Goal: Communication & Community: Ask a question

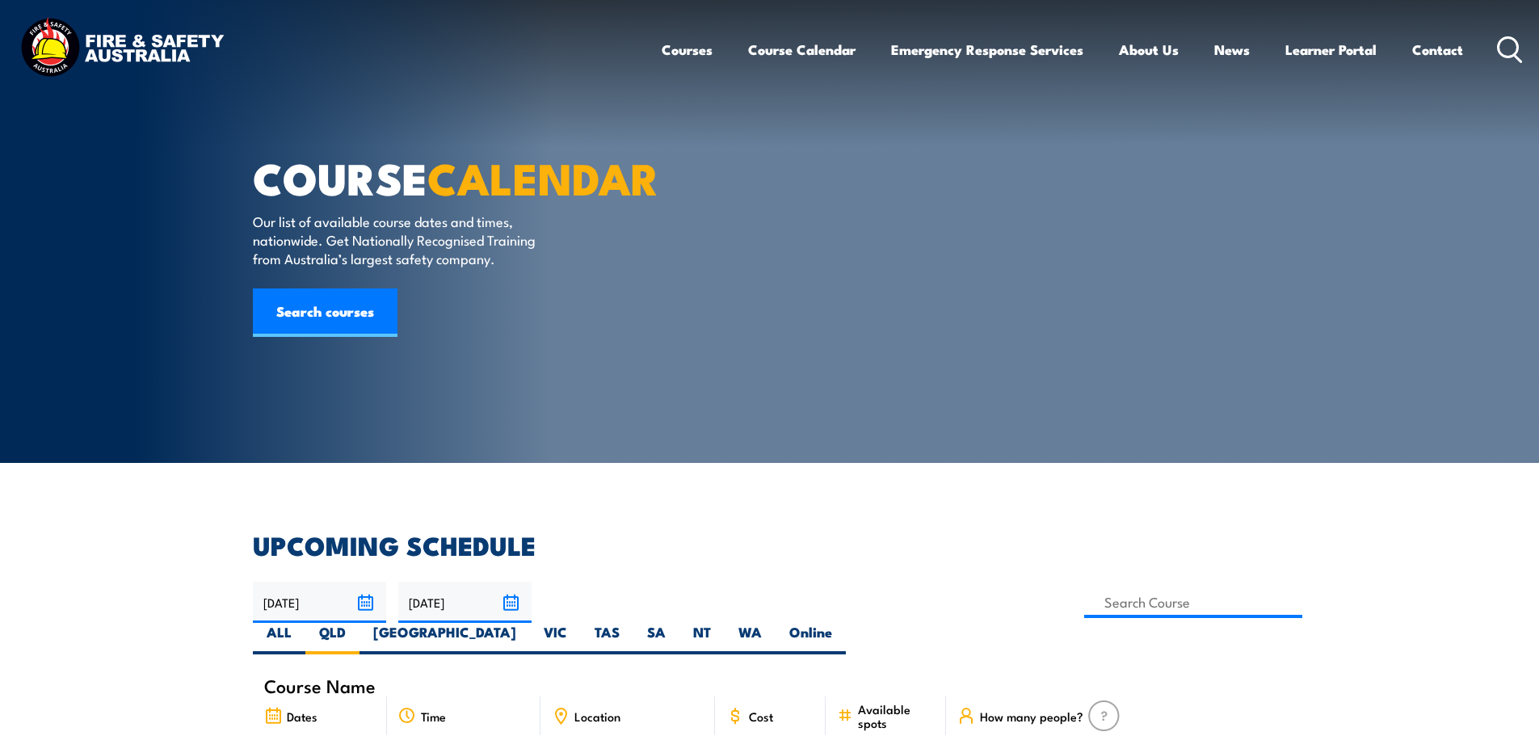
click at [1509, 51] on icon at bounding box center [1510, 49] width 26 height 27
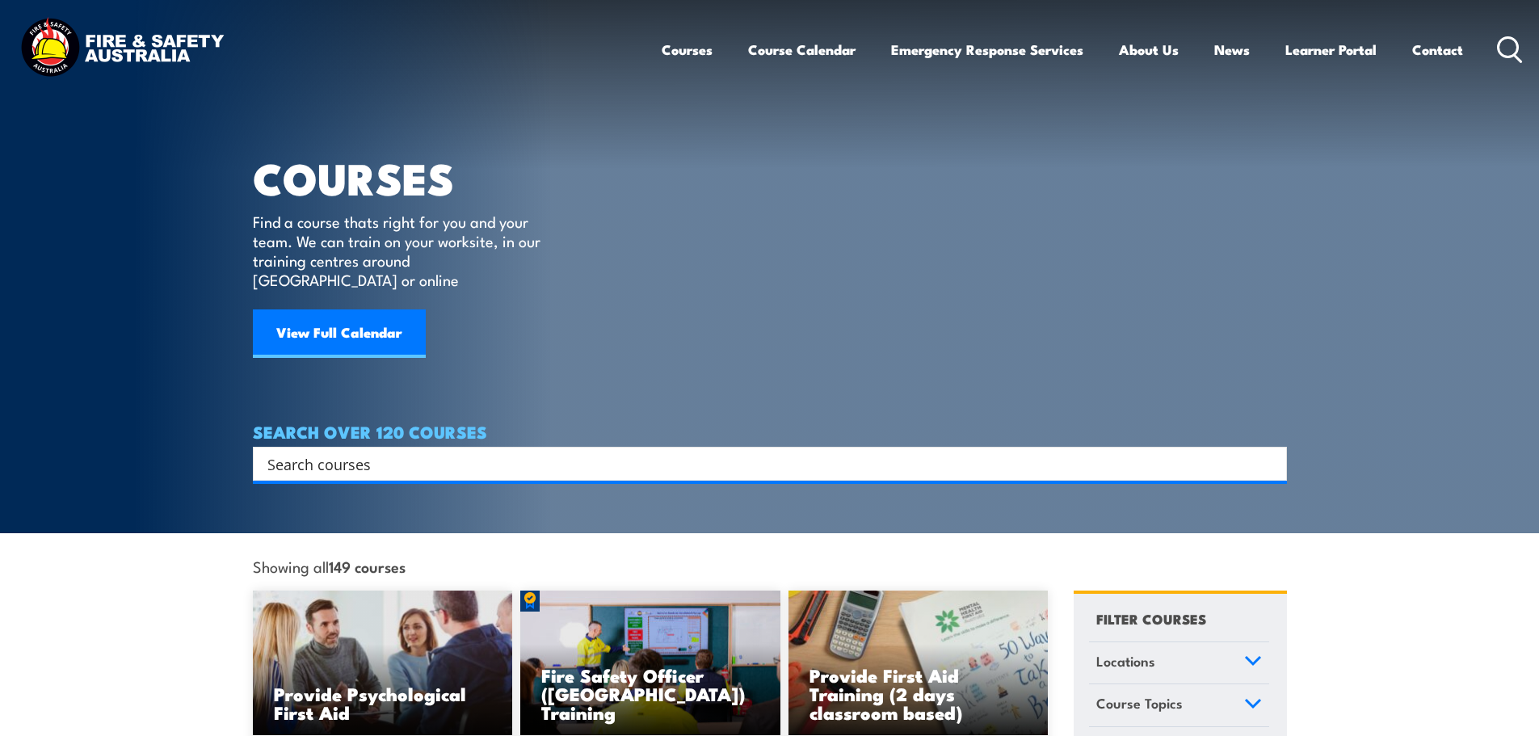
click at [470, 452] on input "Search input" at bounding box center [759, 464] width 984 height 24
type input "voc ewp"
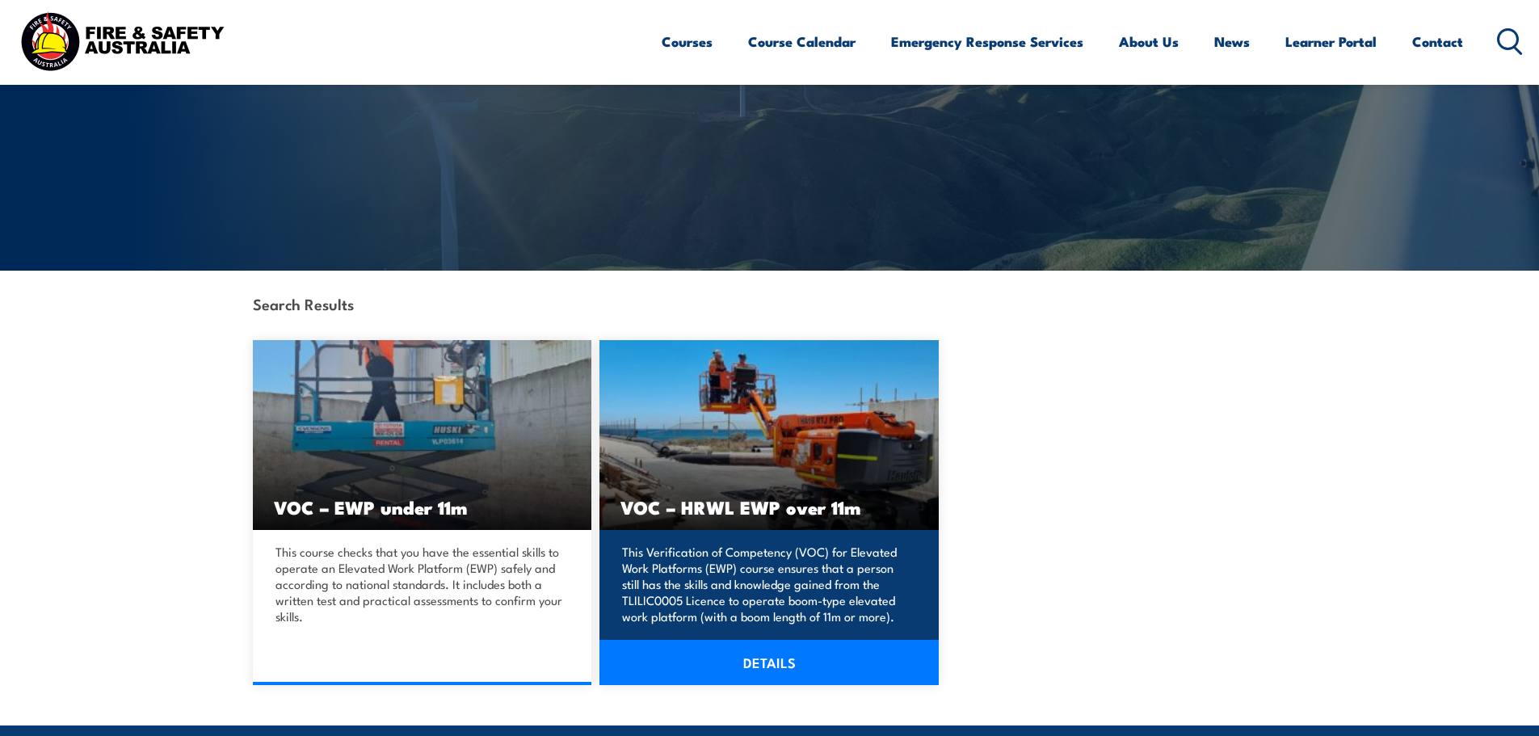
scroll to position [242, 0]
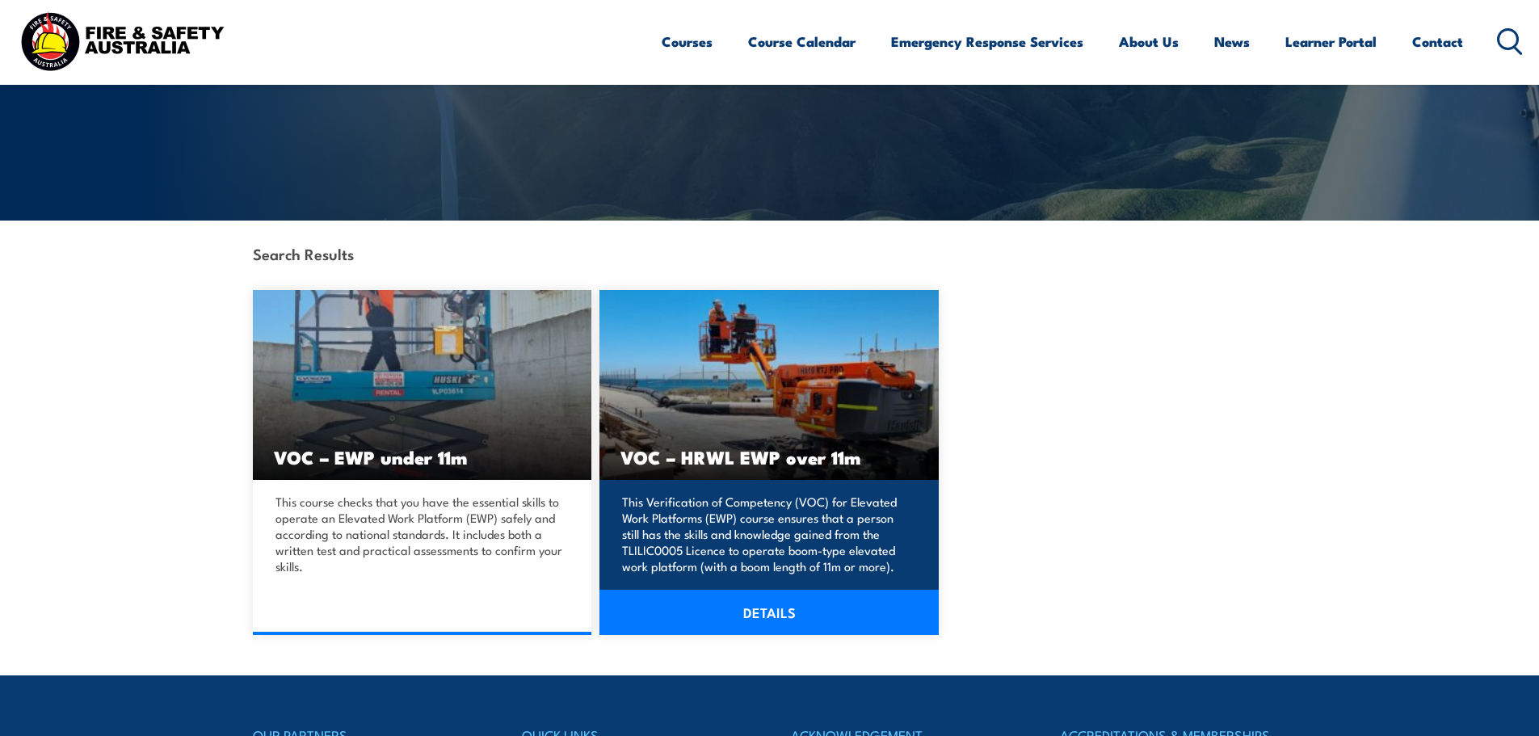
click at [764, 618] on link "DETAILS" at bounding box center [769, 612] width 339 height 45
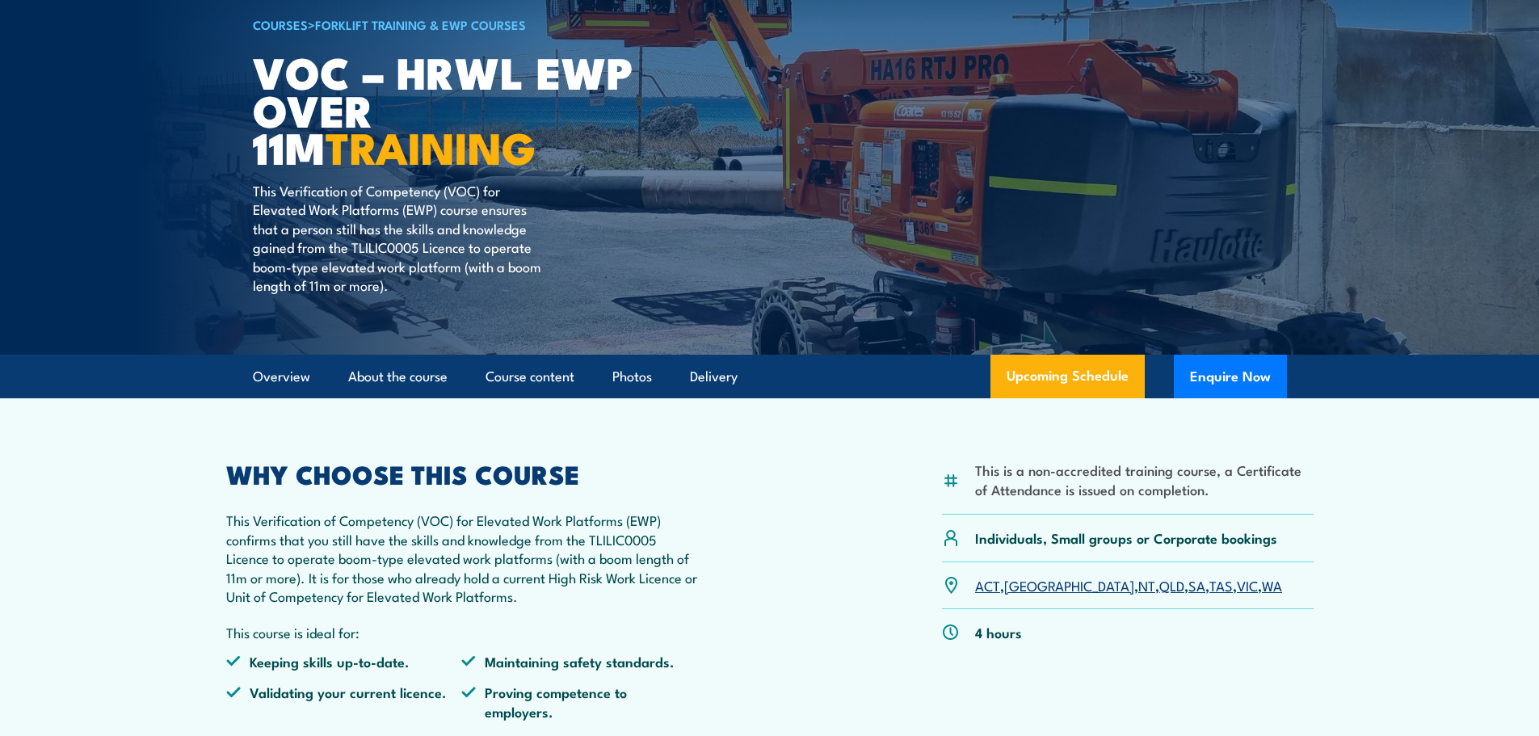
scroll to position [162, 0]
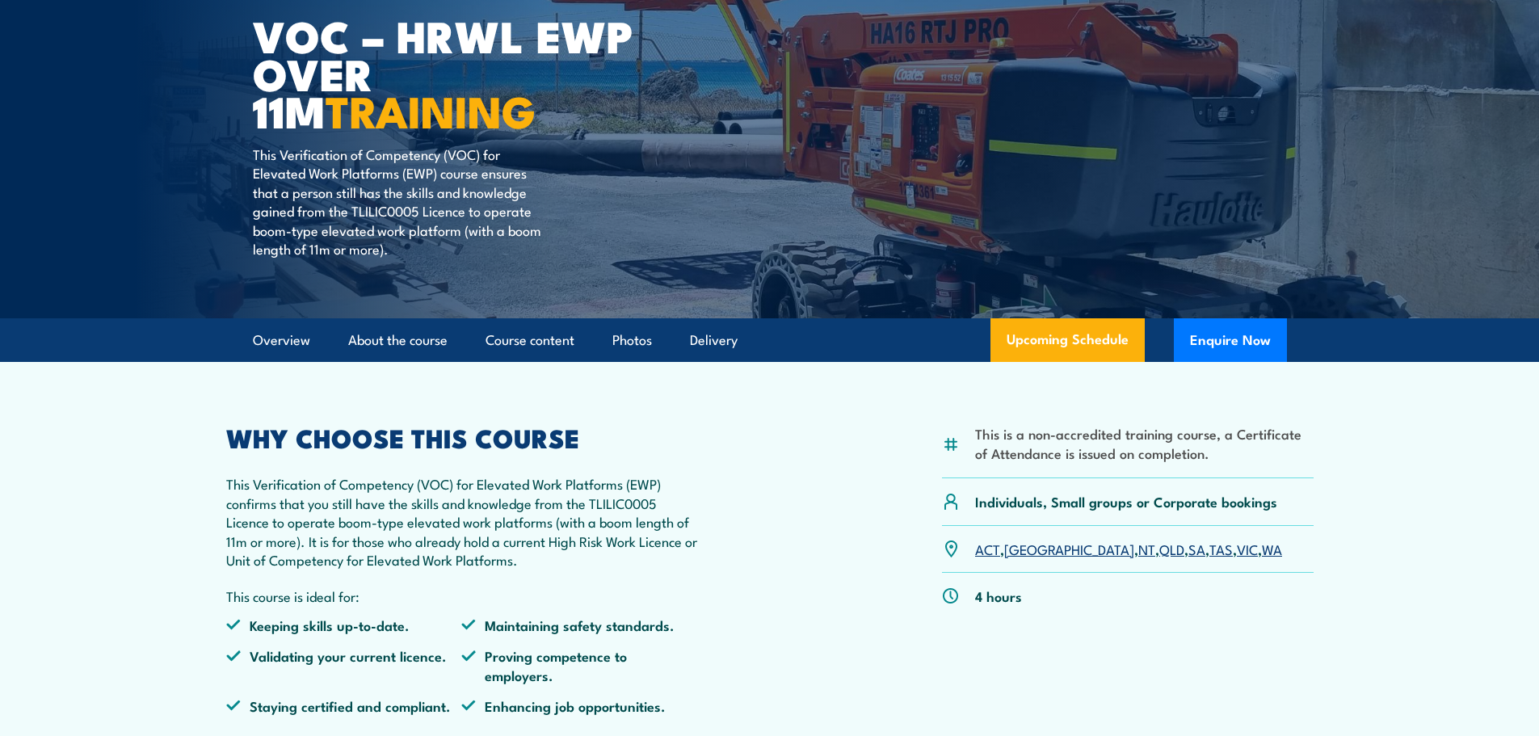
click at [1160, 554] on link "QLD" at bounding box center [1172, 548] width 25 height 19
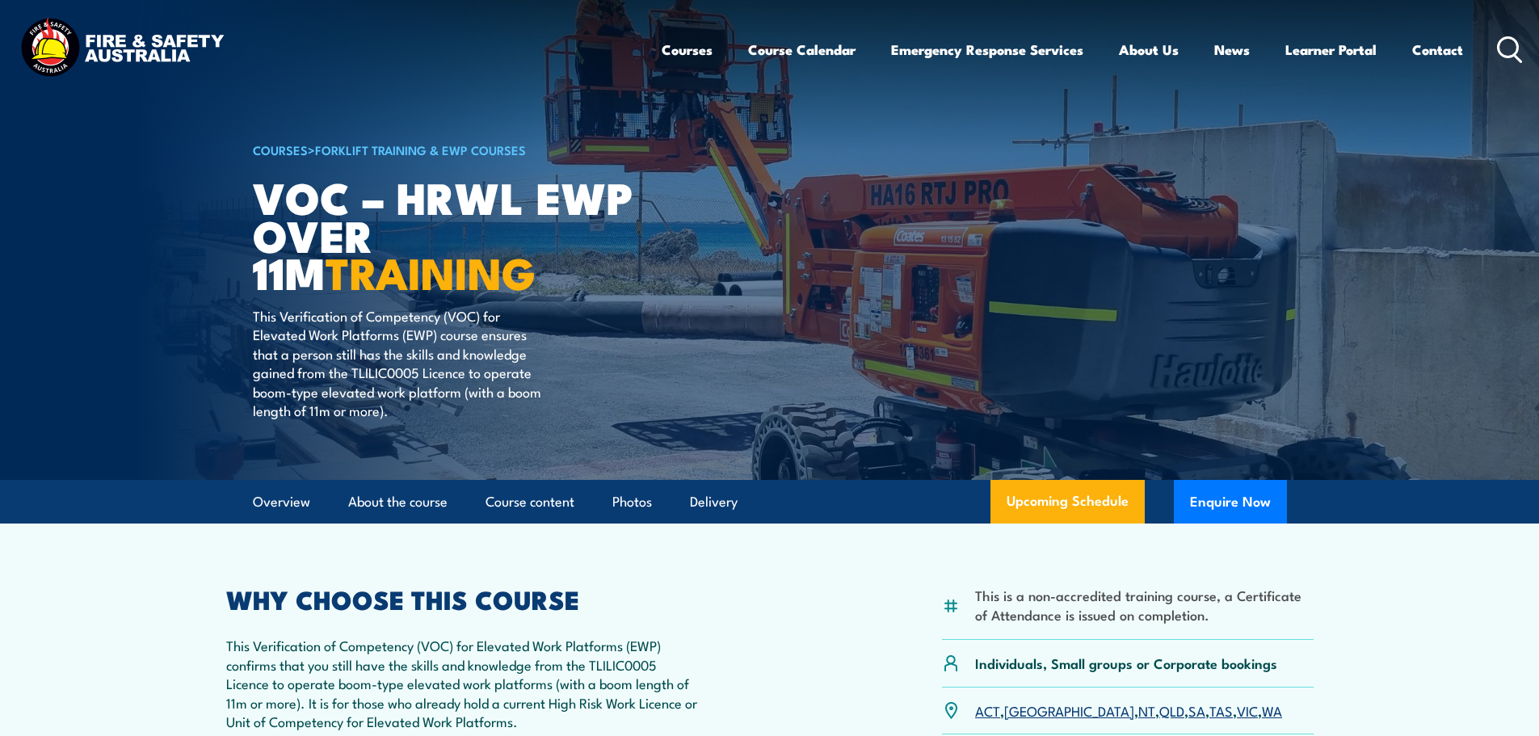
click at [1502, 47] on icon at bounding box center [1510, 49] width 26 height 27
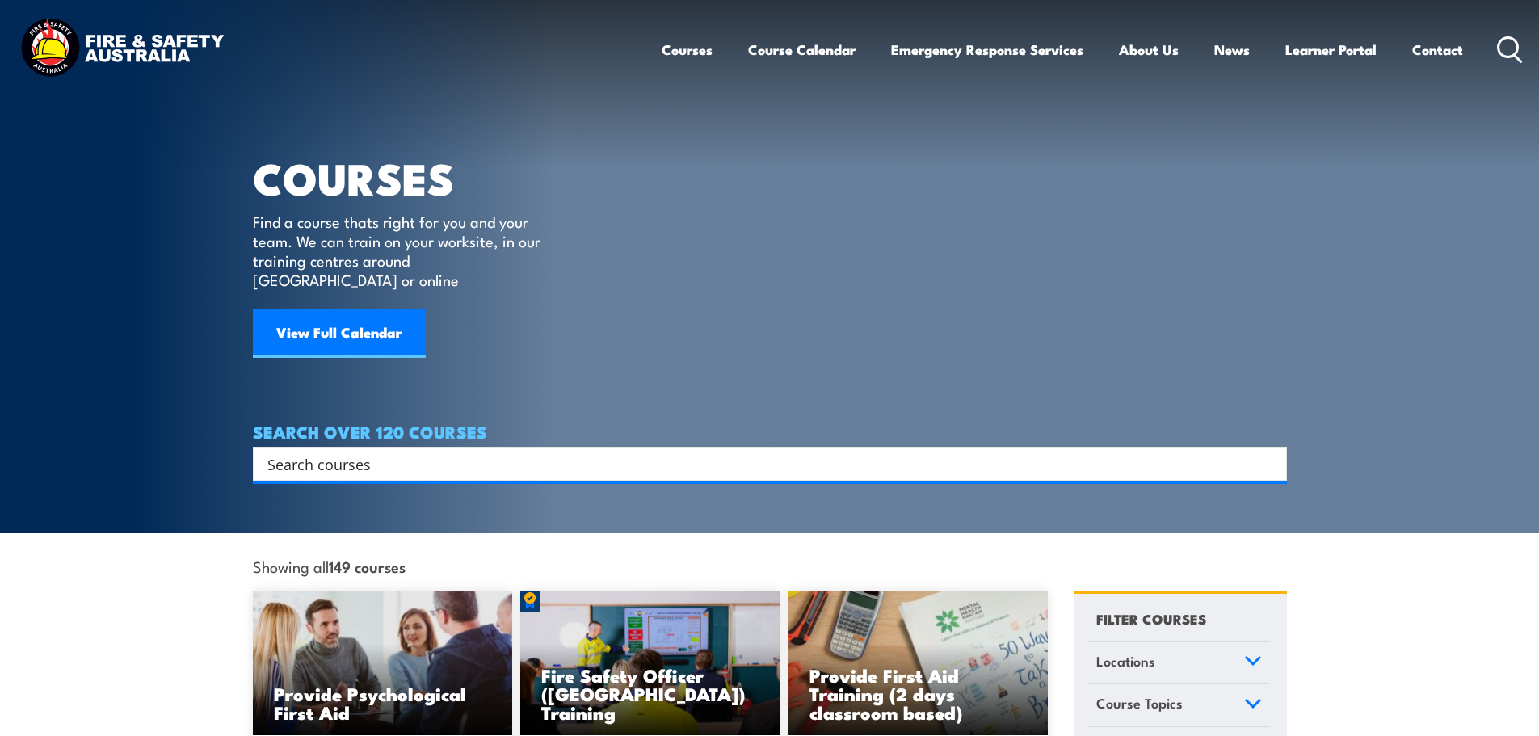
click at [366, 452] on input "Search input" at bounding box center [759, 464] width 984 height 24
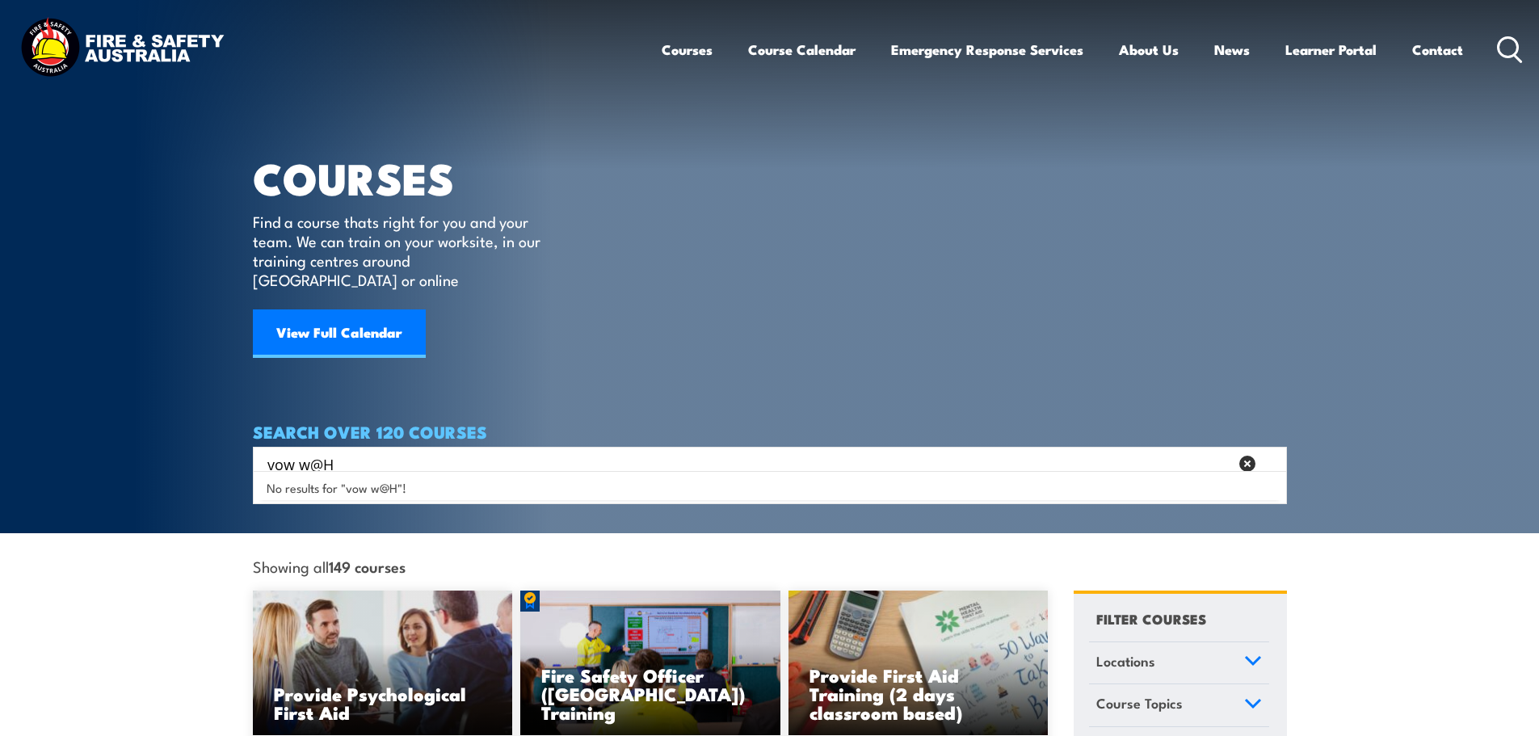
type input "vow w@H"
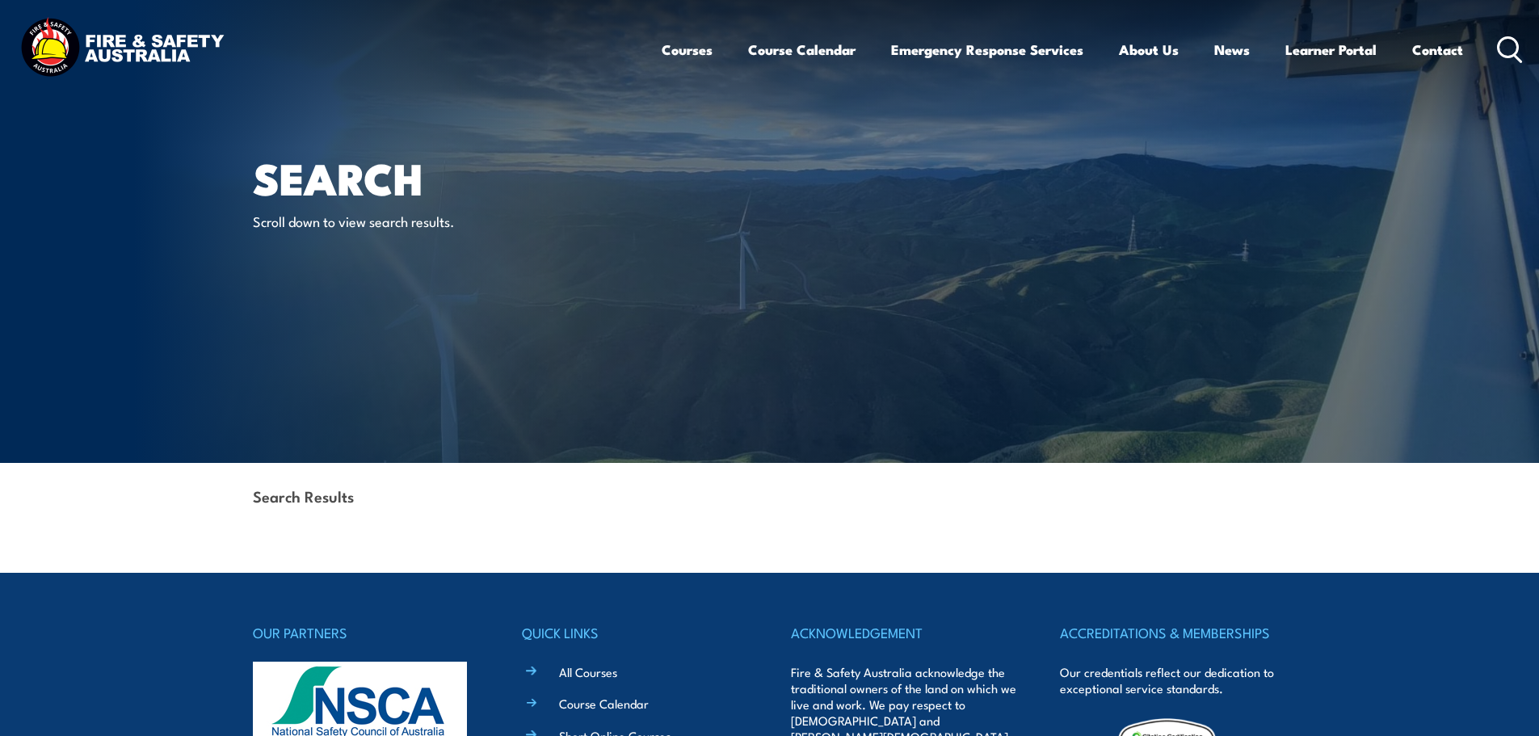
drag, startPoint x: 1505, startPoint y: 44, endPoint x: 1495, endPoint y: 44, distance: 10.5
click at [1505, 44] on icon at bounding box center [1510, 49] width 26 height 27
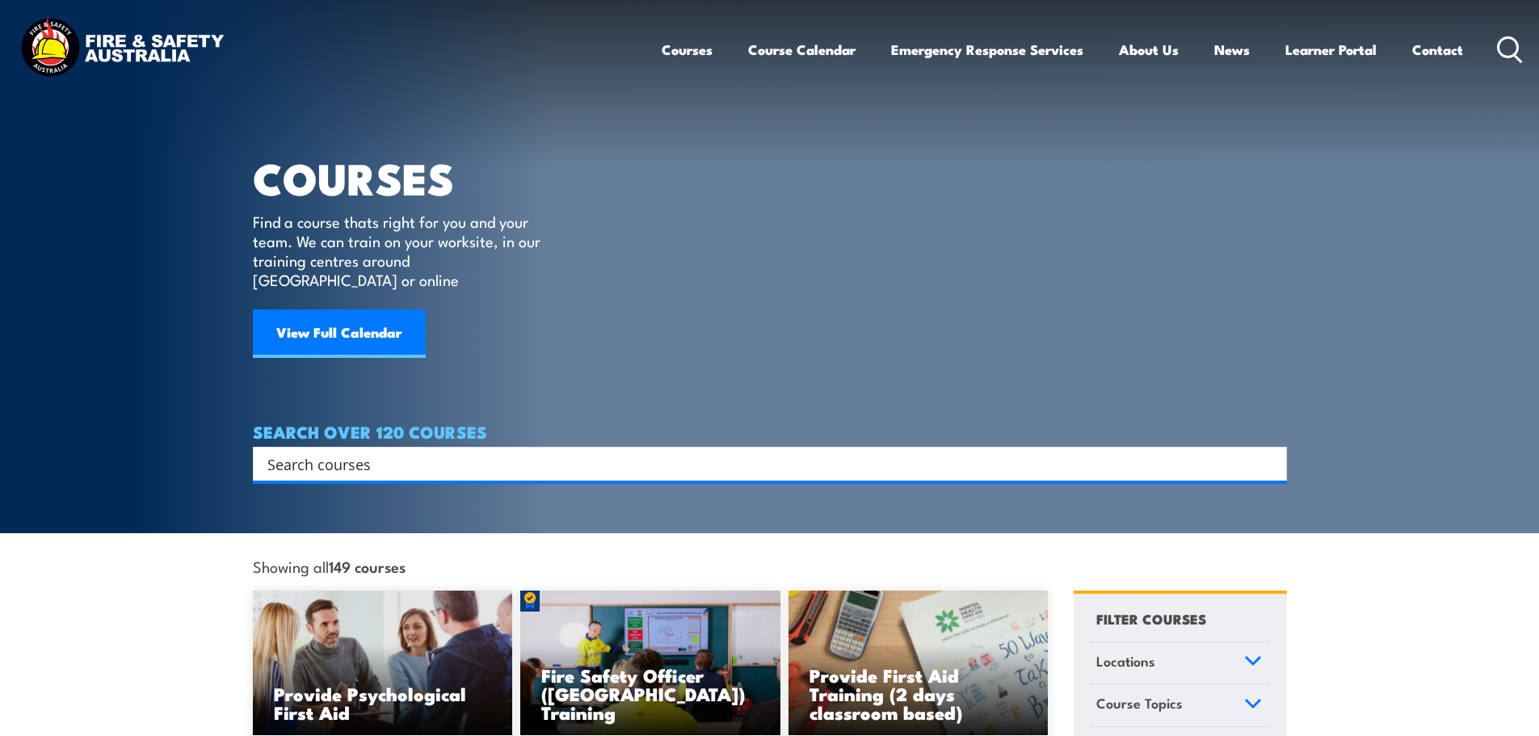
click at [387, 452] on input "Search input" at bounding box center [759, 464] width 984 height 24
type input "voc working at heights"
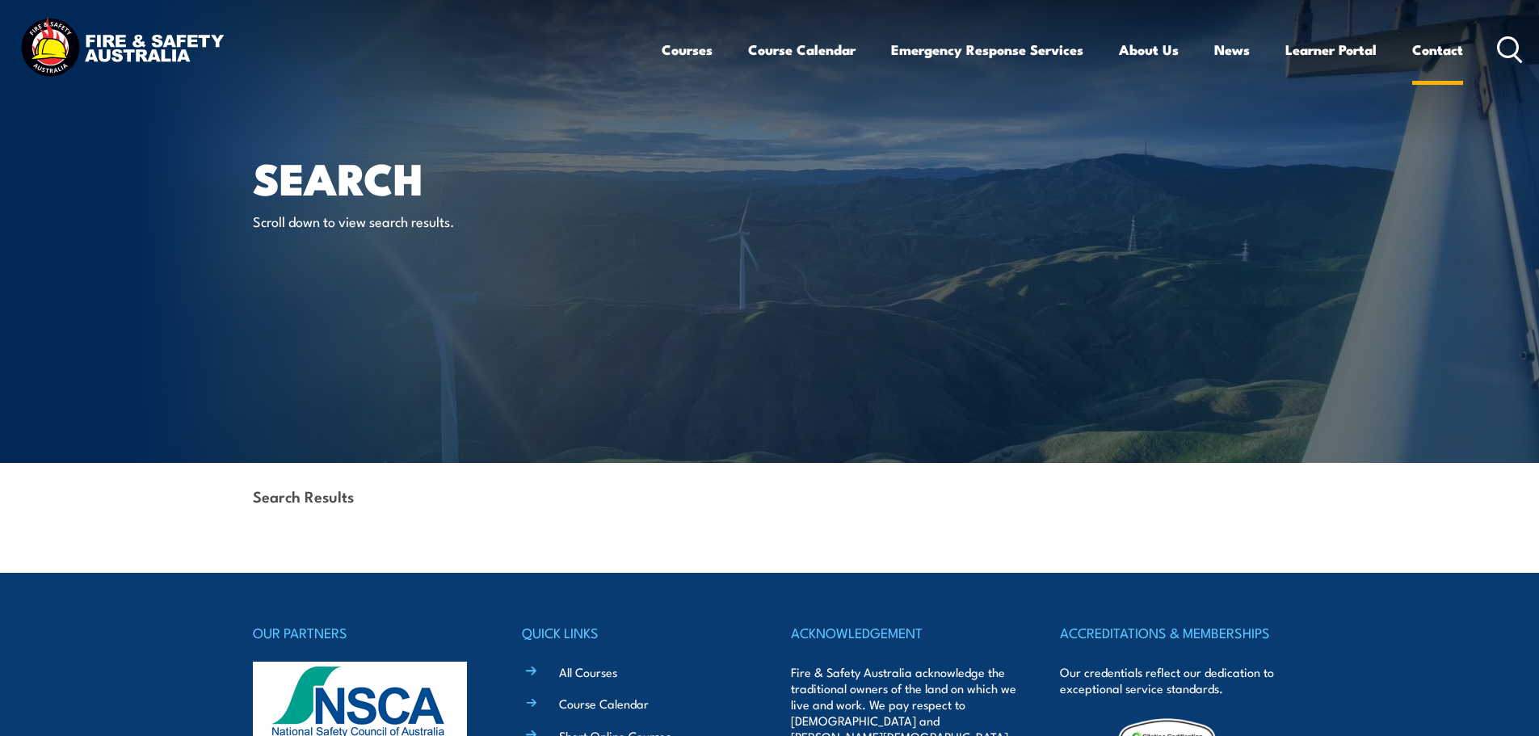
click at [1421, 49] on link "Contact" at bounding box center [1437, 49] width 51 height 43
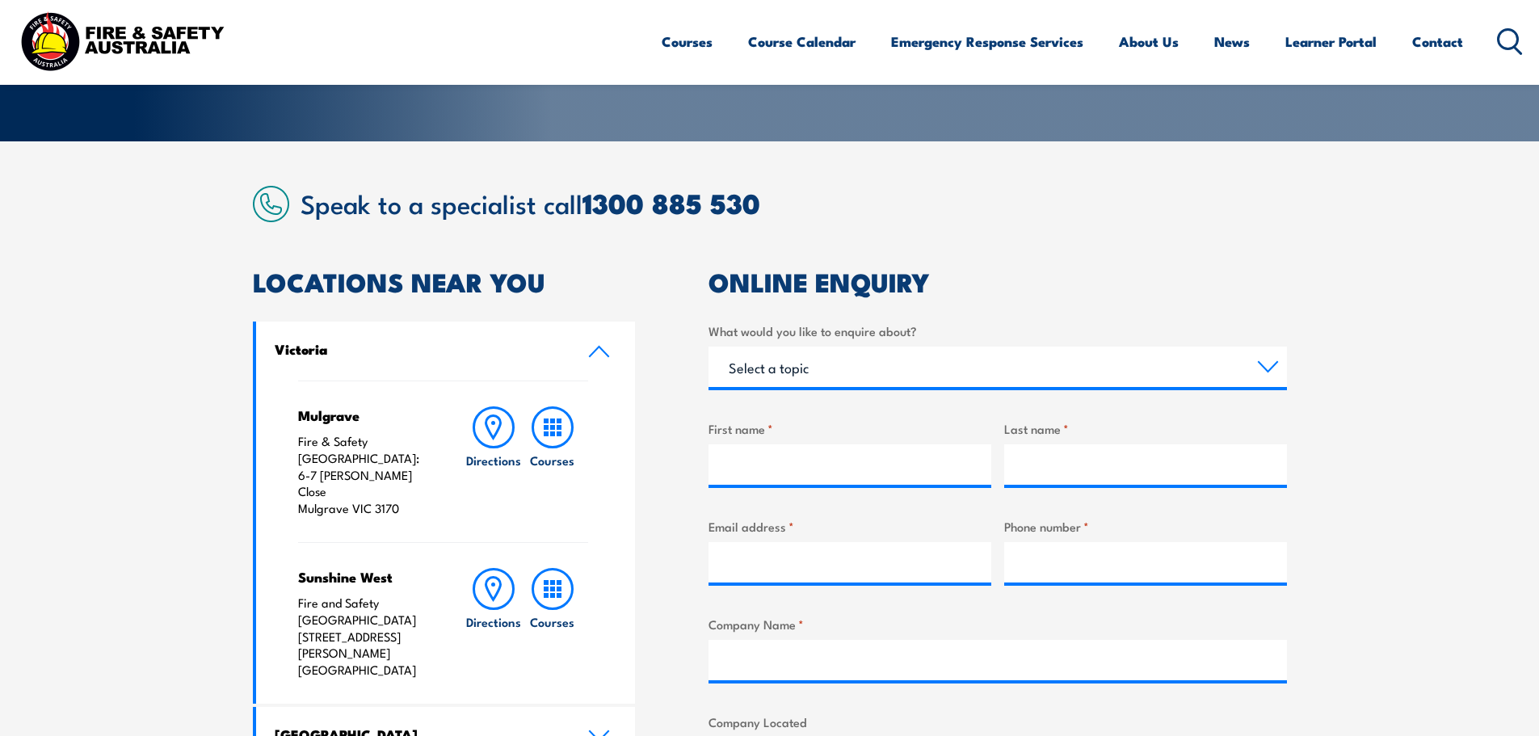
scroll to position [323, 0]
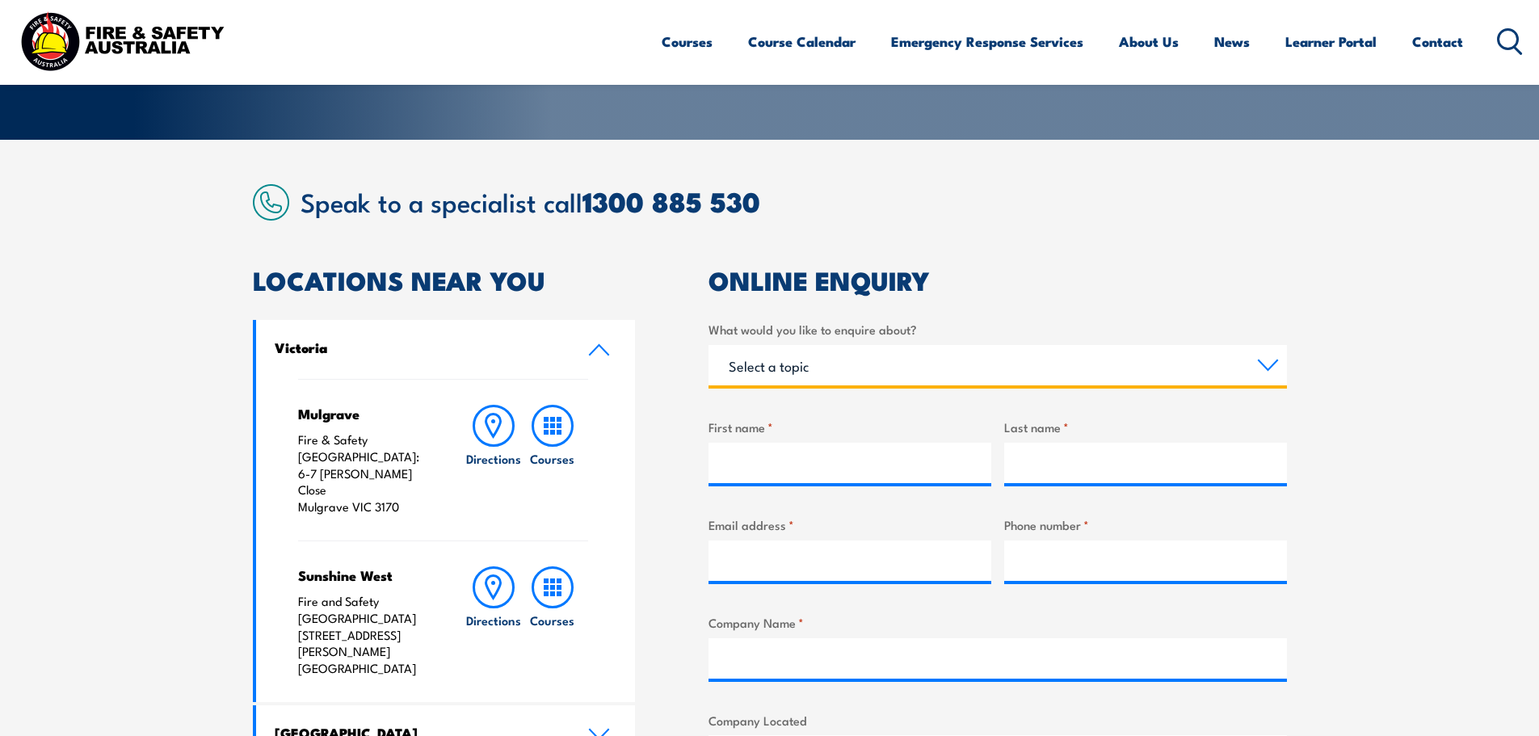
click at [831, 370] on select "Select a topic Training Emergency Response Services General Enquiry" at bounding box center [998, 365] width 579 height 40
select select "Training"
click at [709, 345] on select "Select a topic Training Emergency Response Services General Enquiry" at bounding box center [998, 365] width 579 height 40
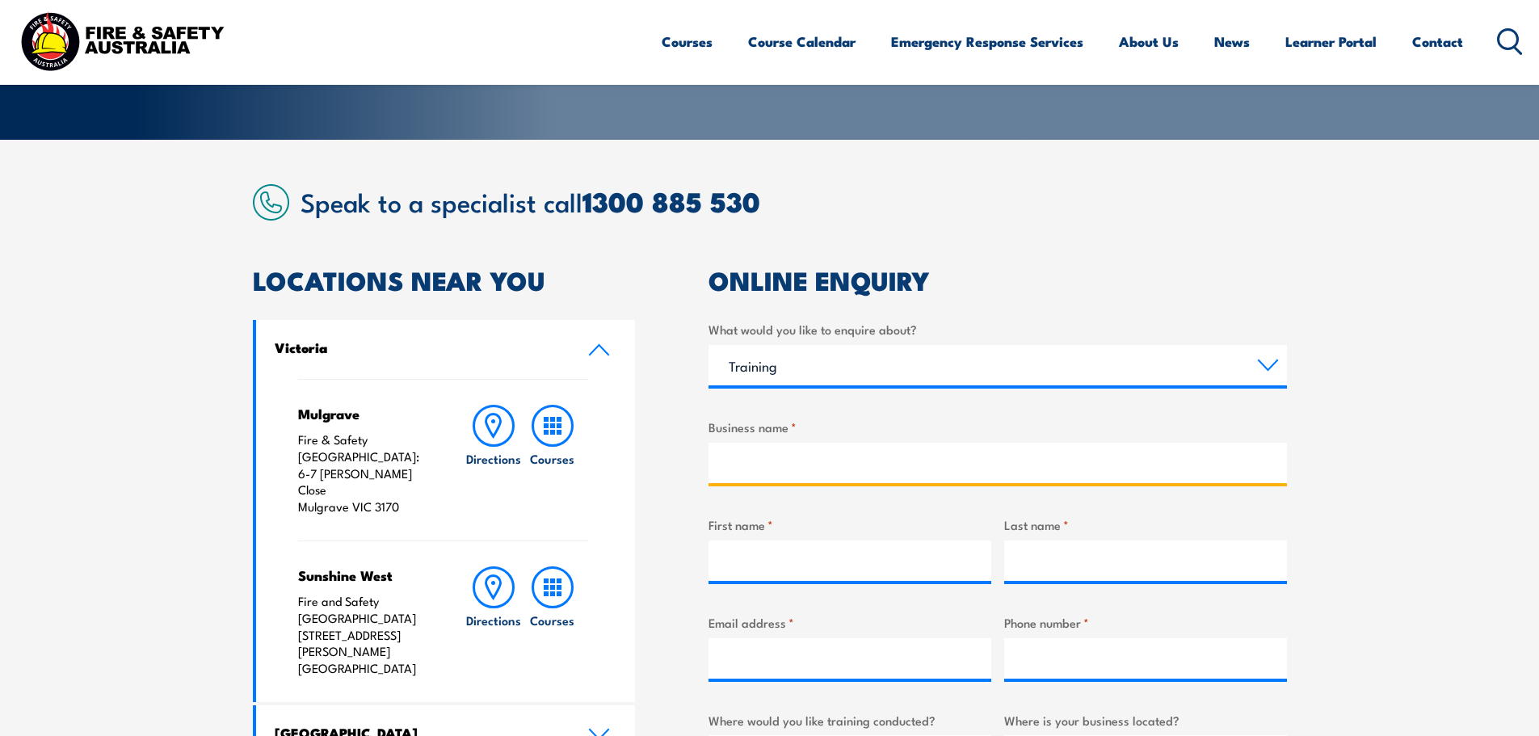
click at [791, 462] on input "Business name *" at bounding box center [998, 463] width 579 height 40
type input "a"
type input "Allied Pumps Pty Ltd"
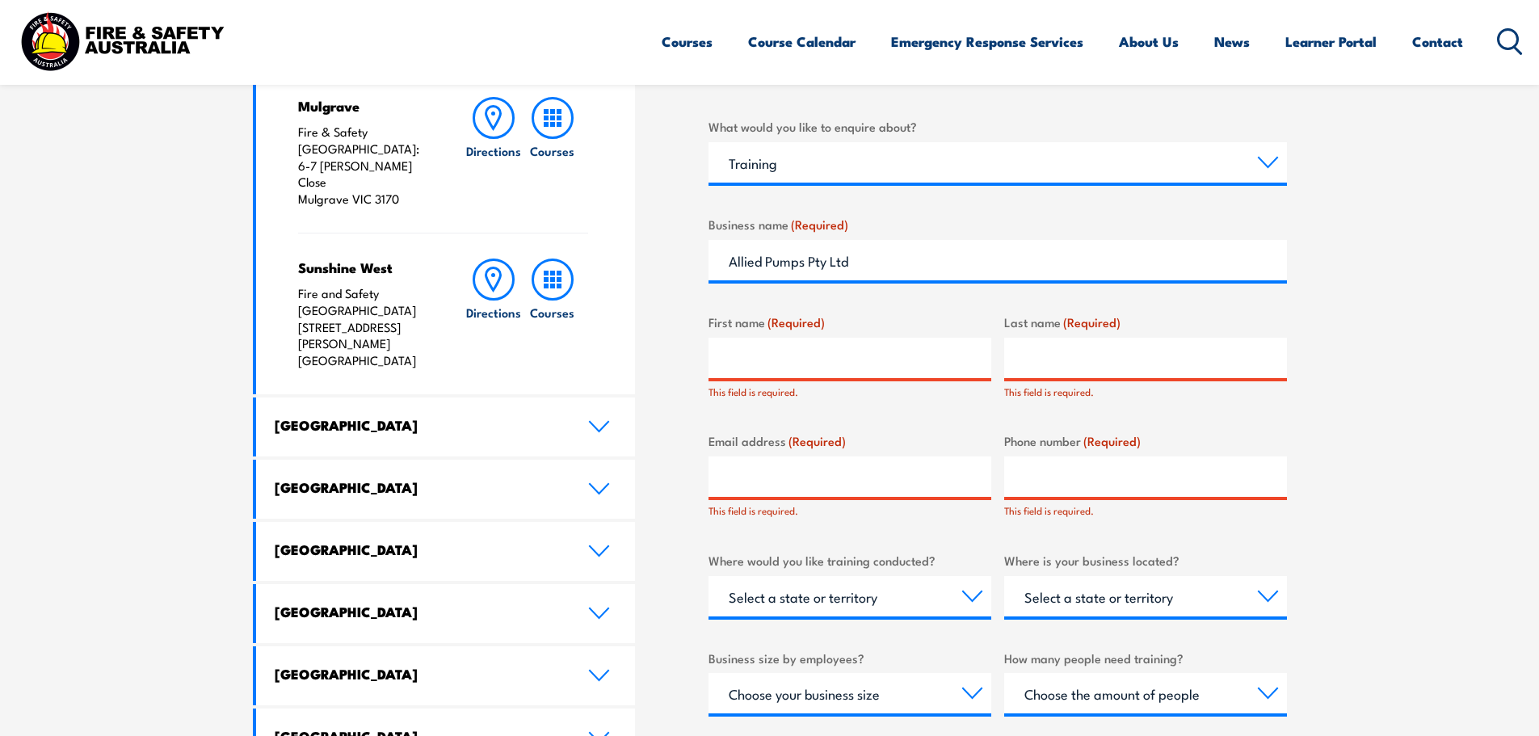
scroll to position [646, 0]
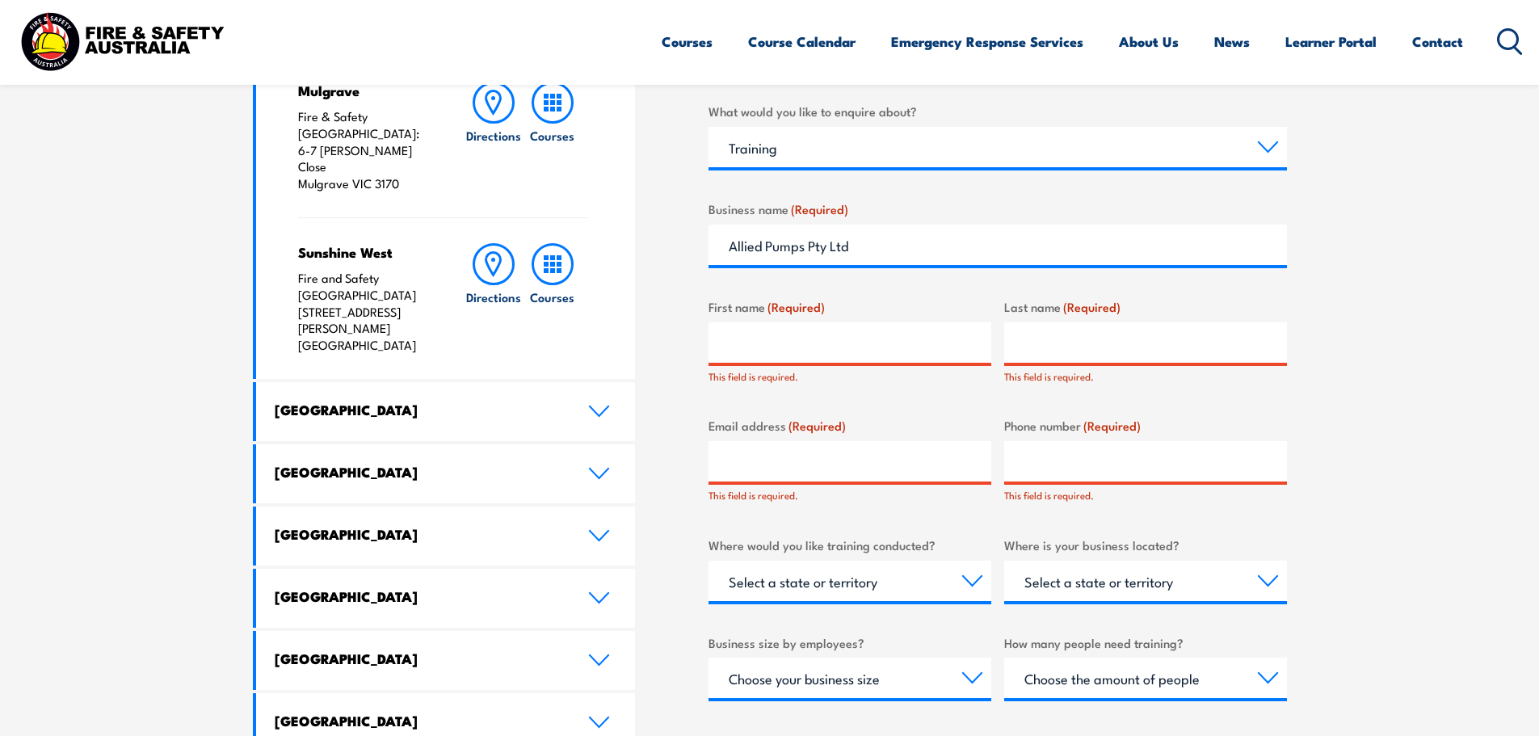
click at [791, 331] on input "First name (Required)" at bounding box center [850, 342] width 283 height 40
type input "Deb"
type input "[PERSON_NAME]"
type input "[PERSON_NAME][EMAIL_ADDRESS][DOMAIN_NAME]"
type input "0893501000"
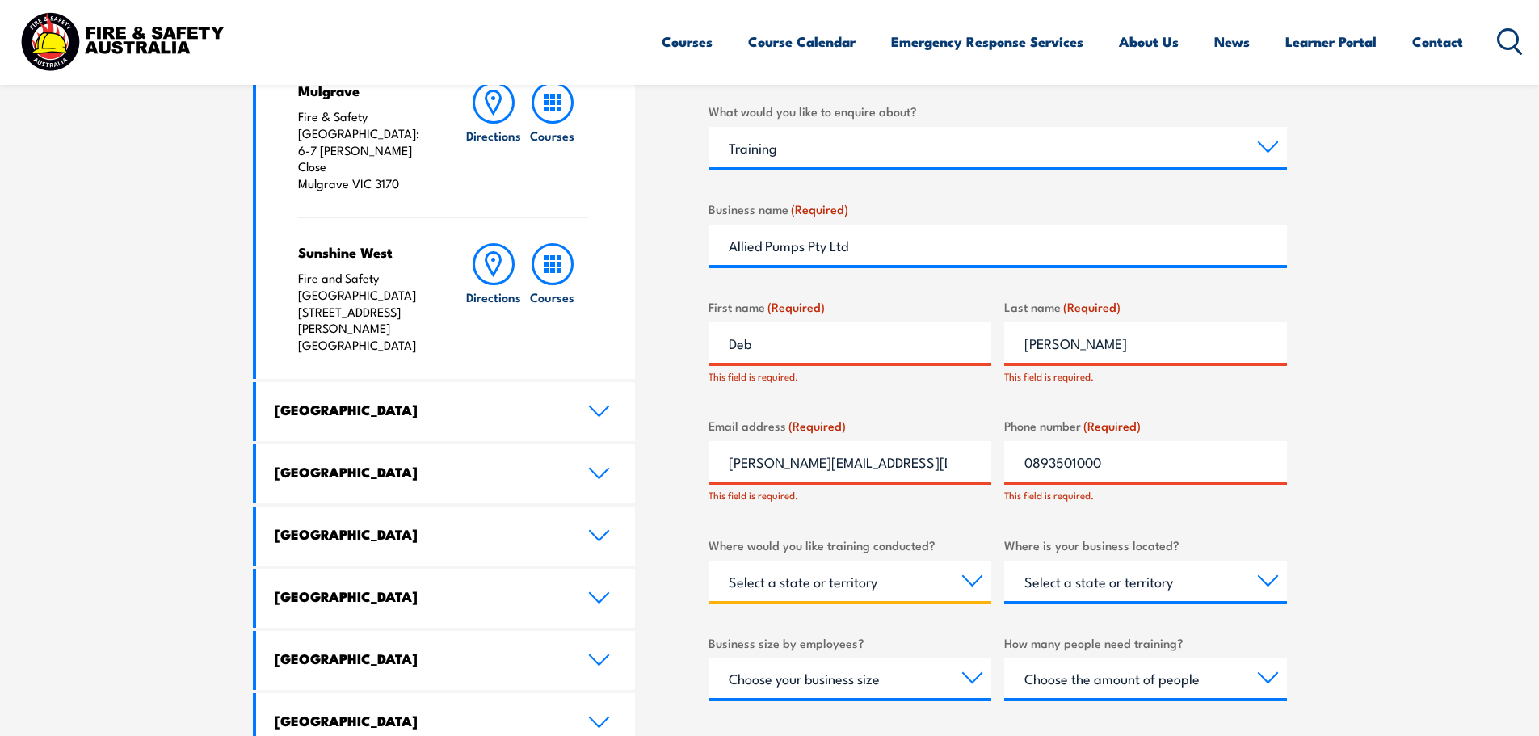
select select "WA"
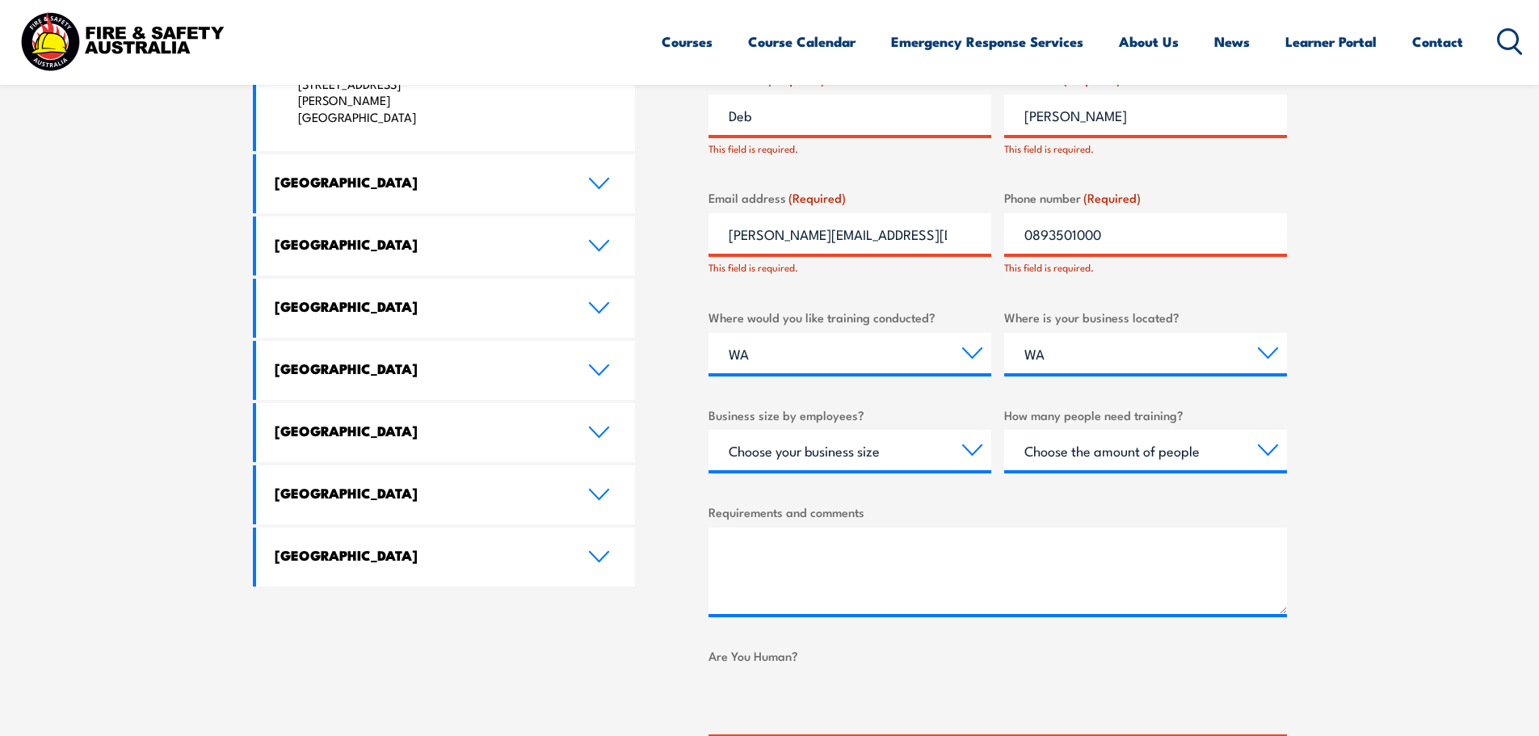
scroll to position [889, 0]
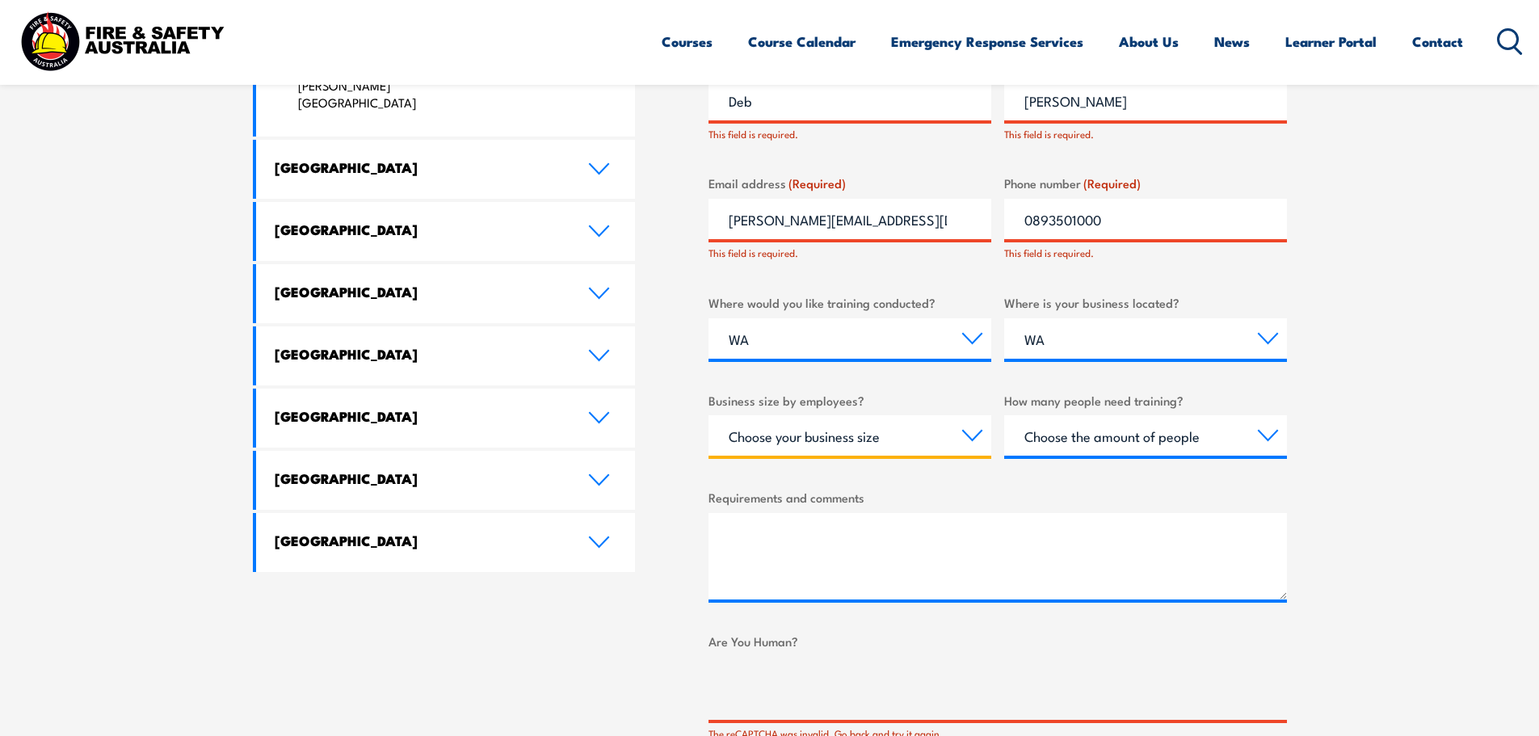
click at [971, 436] on select "Choose your business size 1 to 19 20 to 199 200+" at bounding box center [850, 435] width 283 height 40
select select "20 to 199"
click at [709, 415] on select "Choose your business size 1 to 19 20 to 199 200+" at bounding box center [850, 435] width 283 height 40
drag, startPoint x: 1265, startPoint y: 436, endPoint x: 1254, endPoint y: 436, distance: 10.5
click at [1265, 436] on select "Choose the amount of people 1 to 4 5 to 19 20+" at bounding box center [1145, 435] width 283 height 40
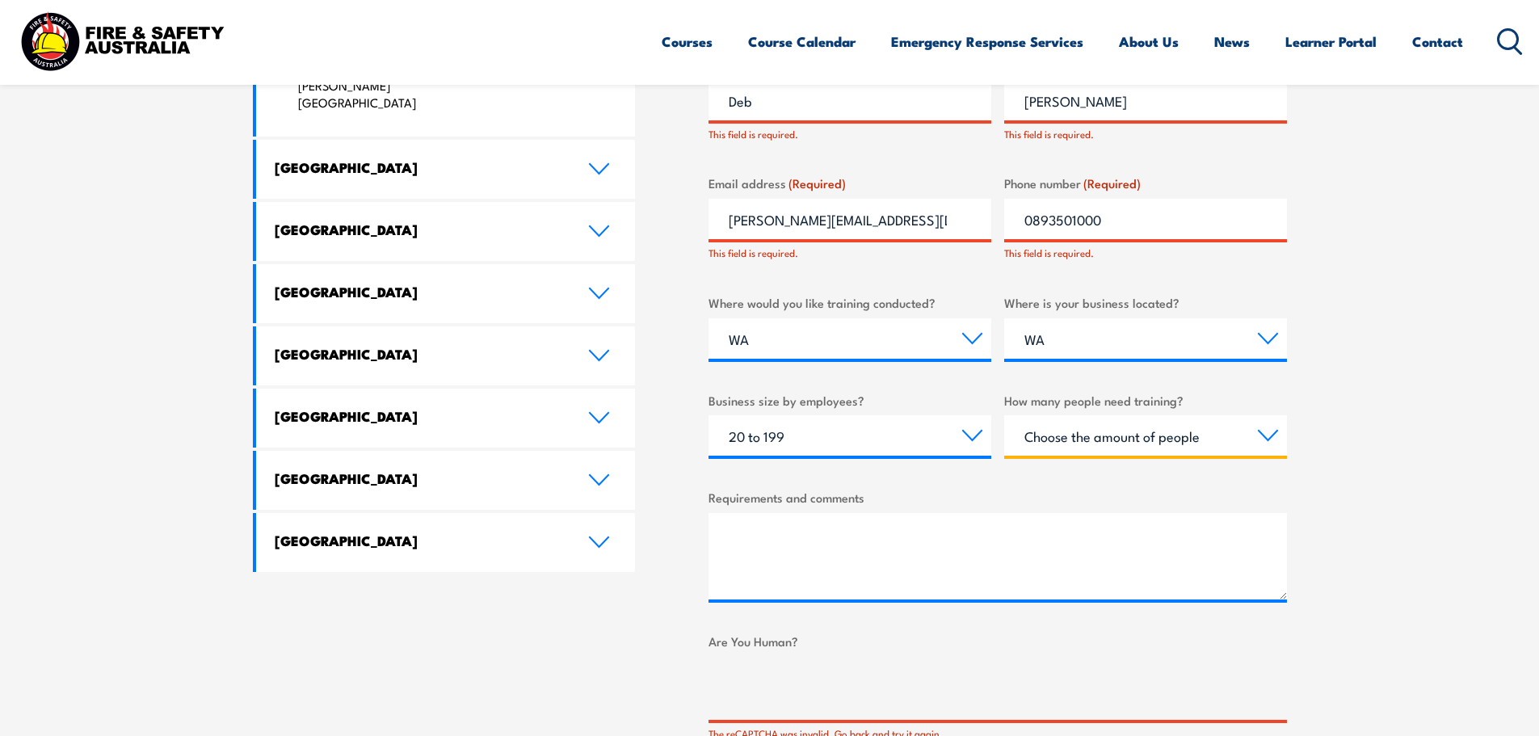
select select "1 to 4"
click at [1004, 415] on select "Choose the amount of people 1 to 4 5 to 19 20+" at bounding box center [1145, 435] width 283 height 40
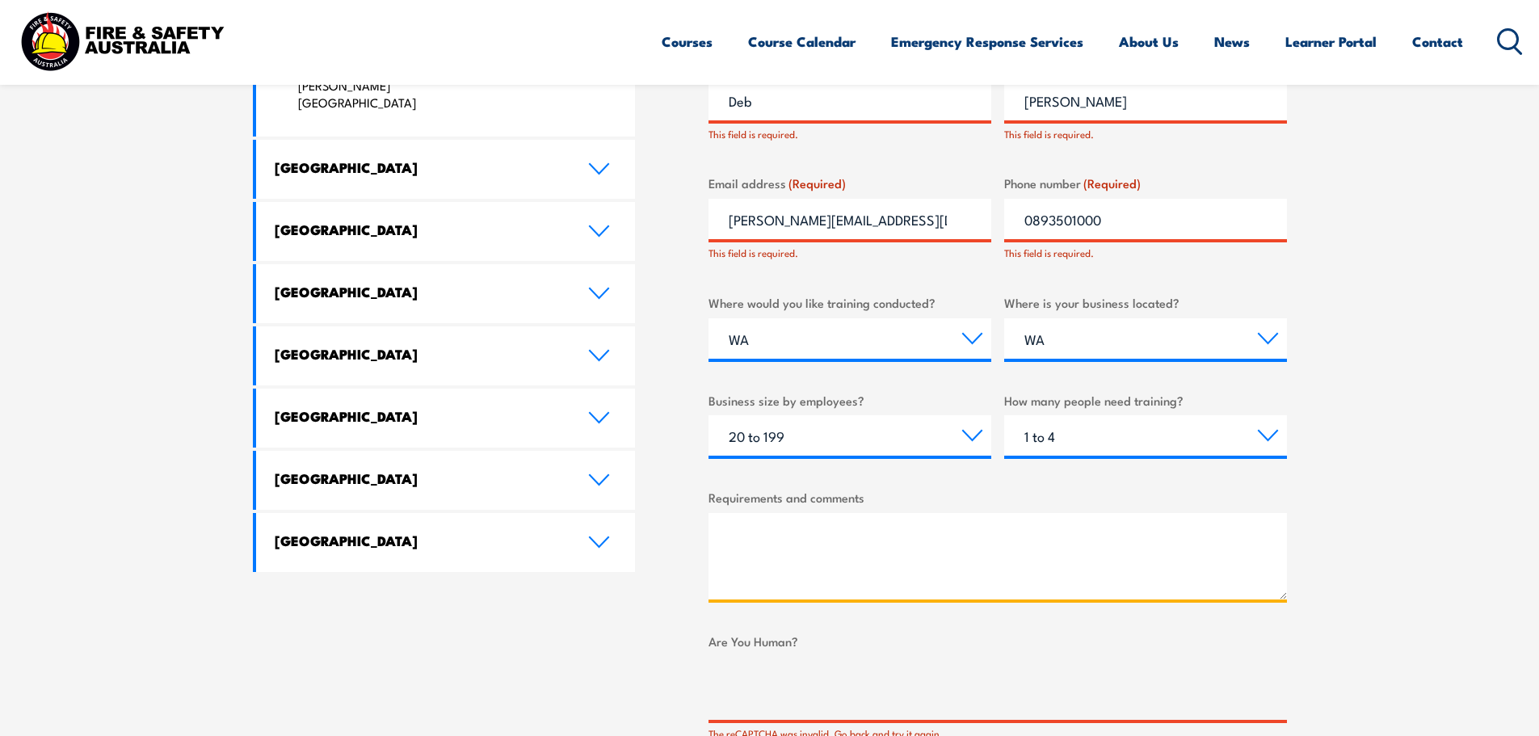
click at [834, 537] on textarea "Requirements and comments" at bounding box center [998, 556] width 579 height 86
click at [925, 533] on textarea "am looking to book a VOC for EQP>11 and a VOC W@H for one of our guys in around…" at bounding box center [998, 556] width 579 height 86
click at [925, 577] on textarea "am looking to book a VOC for EVP>11 and a VOC W@H for one of our guys in around…" at bounding box center [998, 556] width 579 height 86
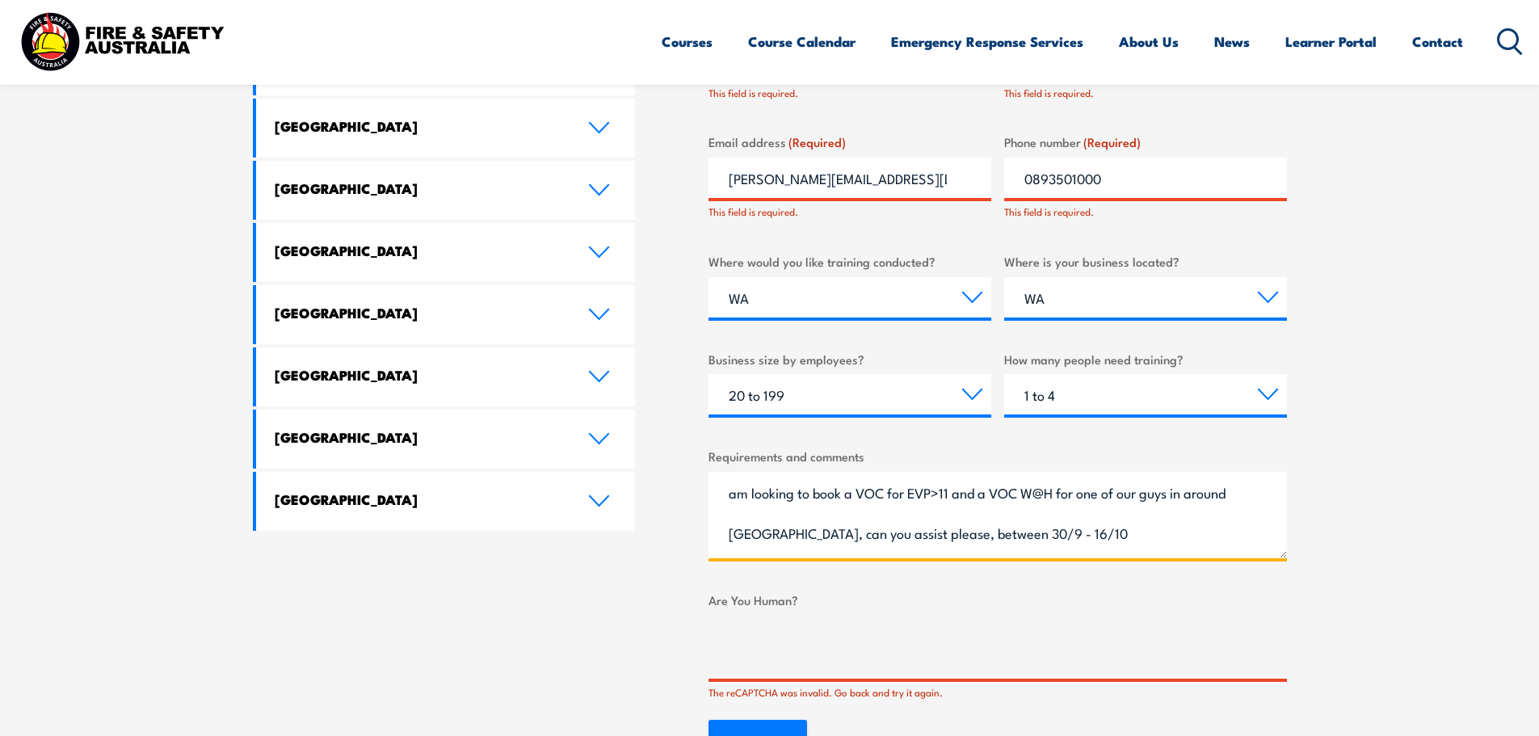
scroll to position [970, 0]
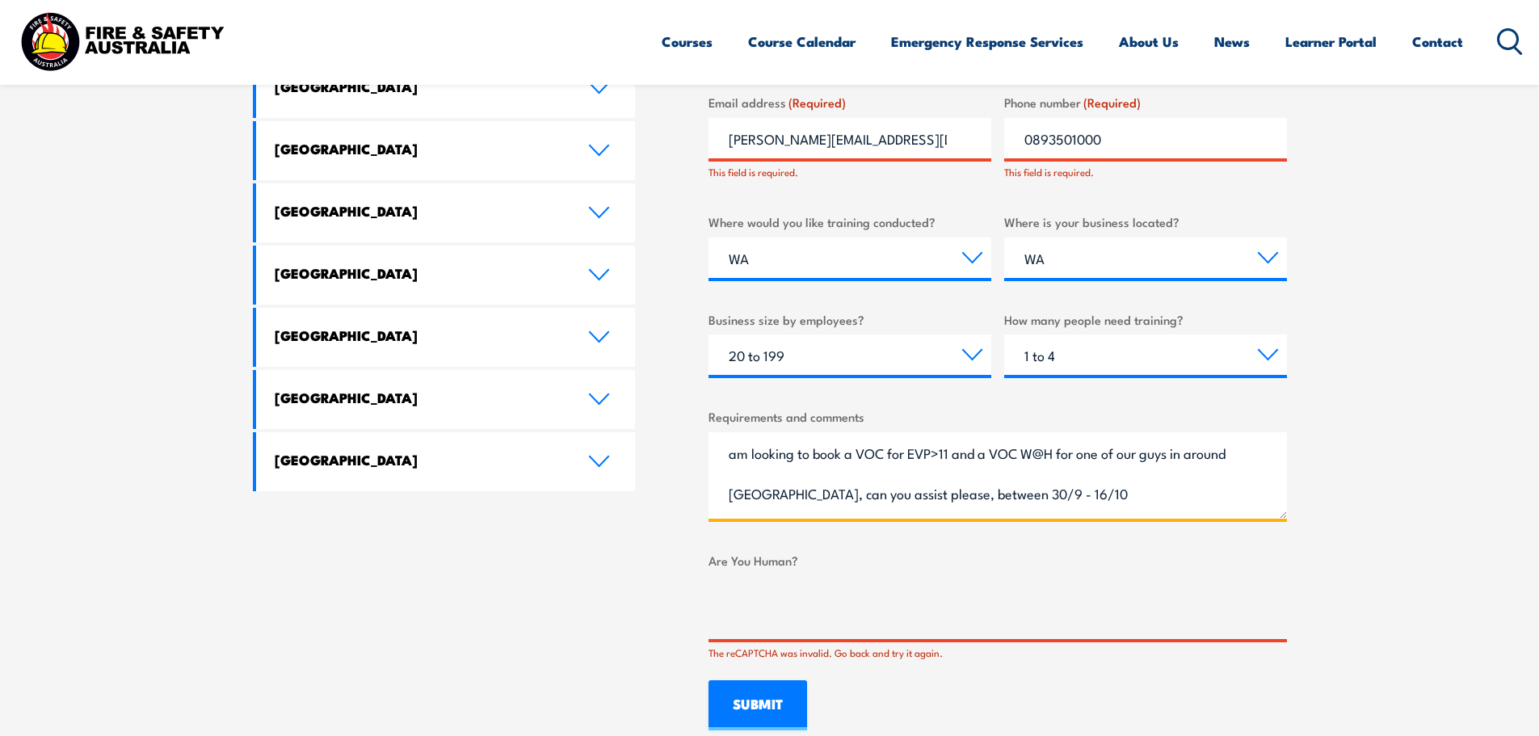
type textarea "am looking to book a VOC for EVP>11 and a VOC W@H for one of our guys in around…"
click at [762, 701] on input "SUBMIT" at bounding box center [758, 705] width 99 height 50
click at [768, 714] on input "SUBMIT" at bounding box center [758, 705] width 99 height 50
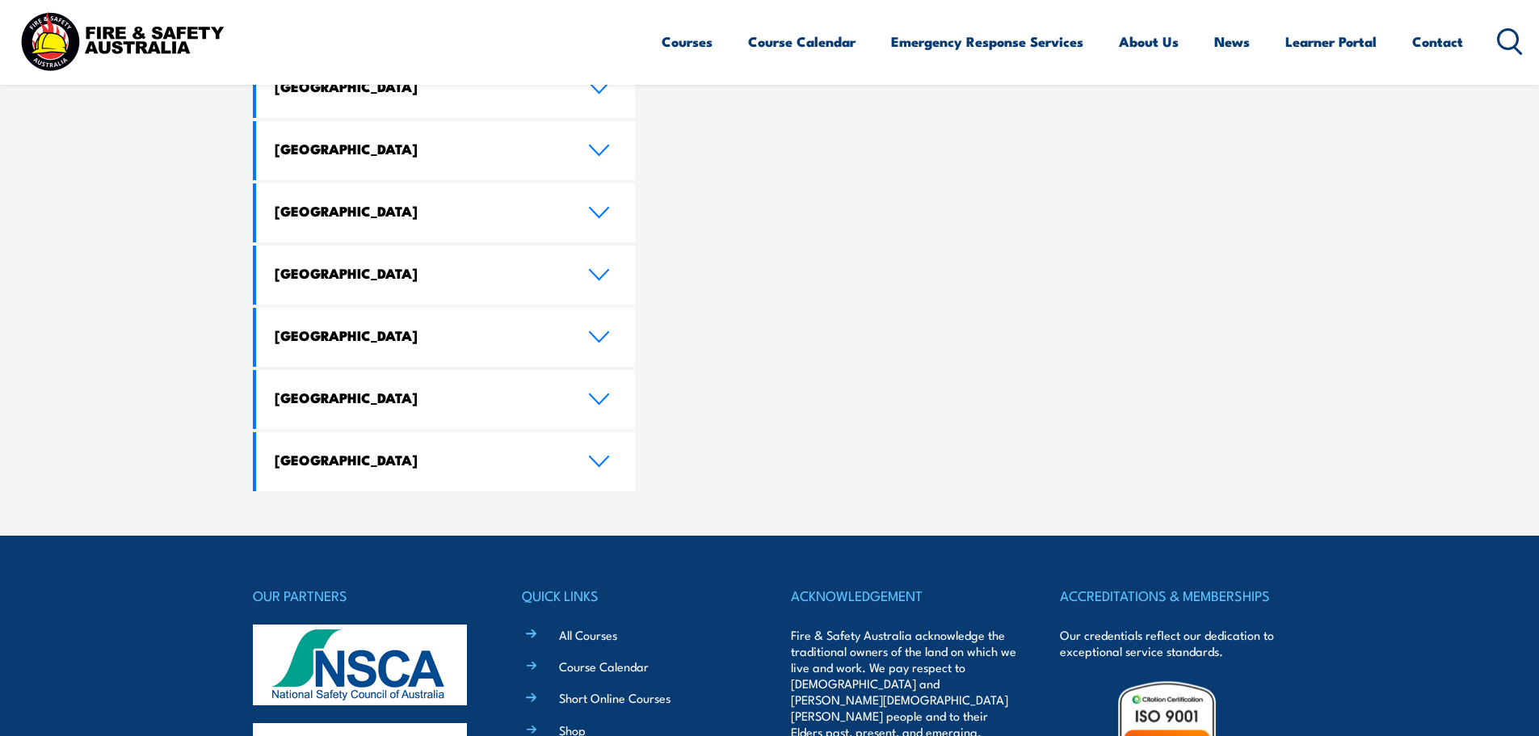
scroll to position [0, 0]
